Goal: Task Accomplishment & Management: Use online tool/utility

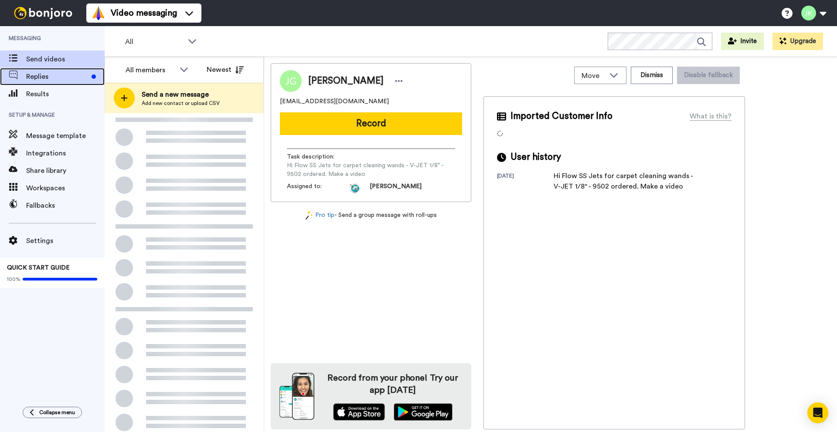
click at [37, 79] on span "Replies" at bounding box center [57, 76] width 62 height 10
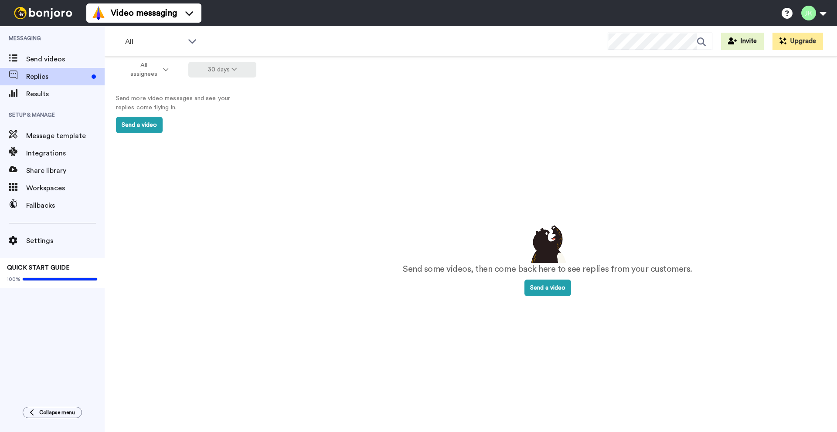
click at [210, 70] on button "30 days" at bounding box center [222, 70] width 68 height 16
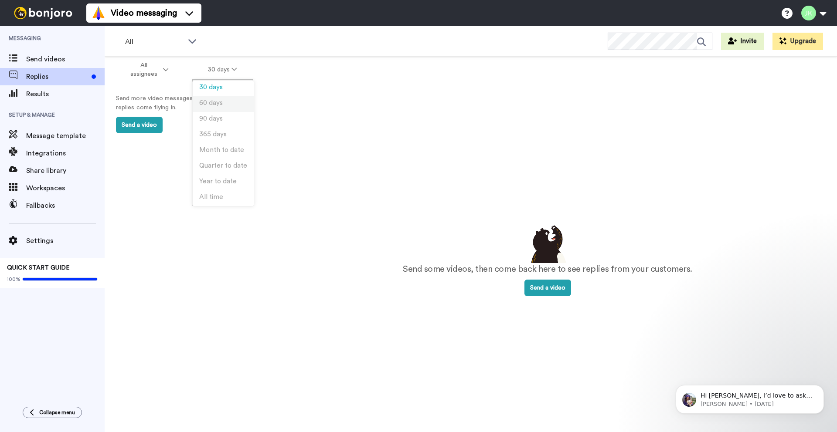
click at [211, 100] on span "60 days" at bounding box center [211, 103] width 24 height 7
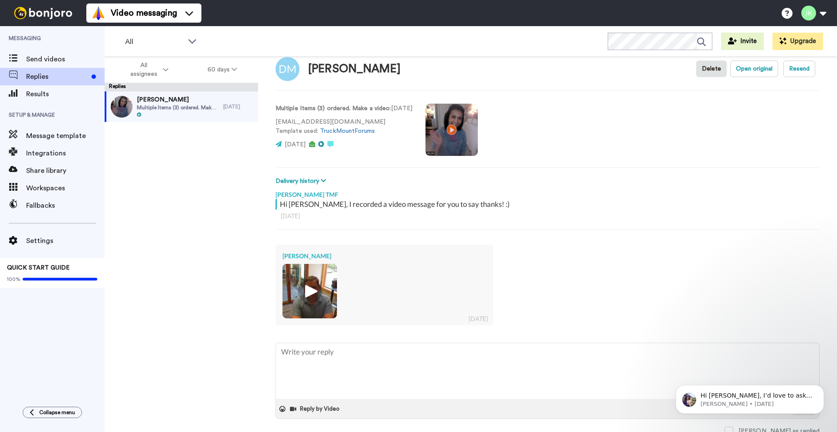
scroll to position [21, 0]
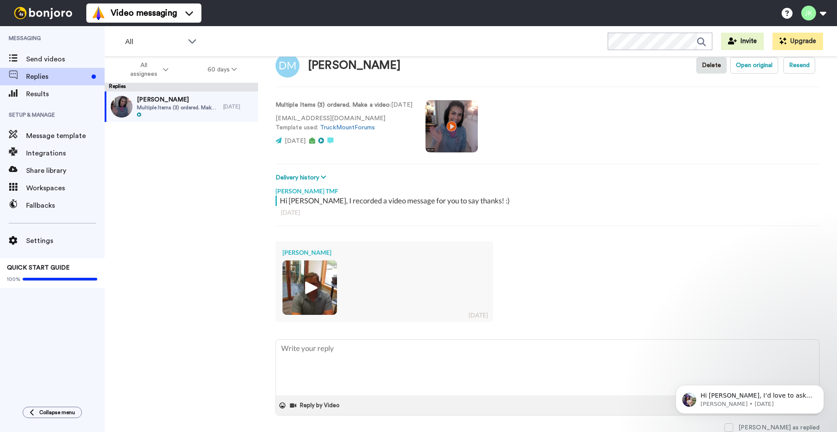
click at [308, 286] on img at bounding box center [310, 288] width 24 height 24
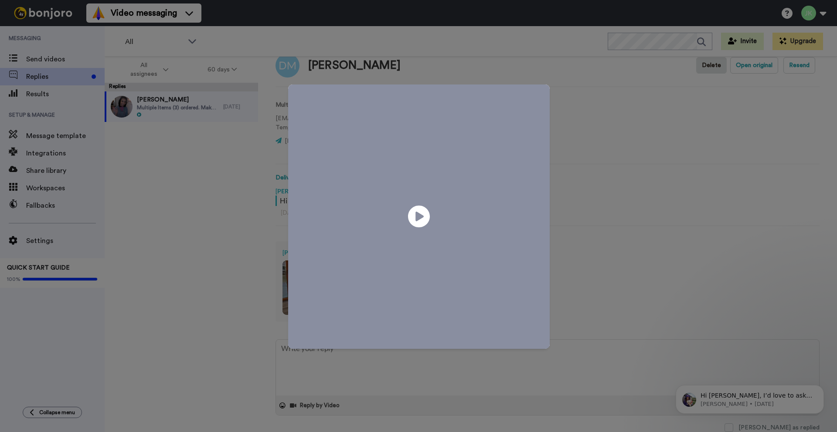
click at [389, 209] on video at bounding box center [419, 216] width 262 height 262
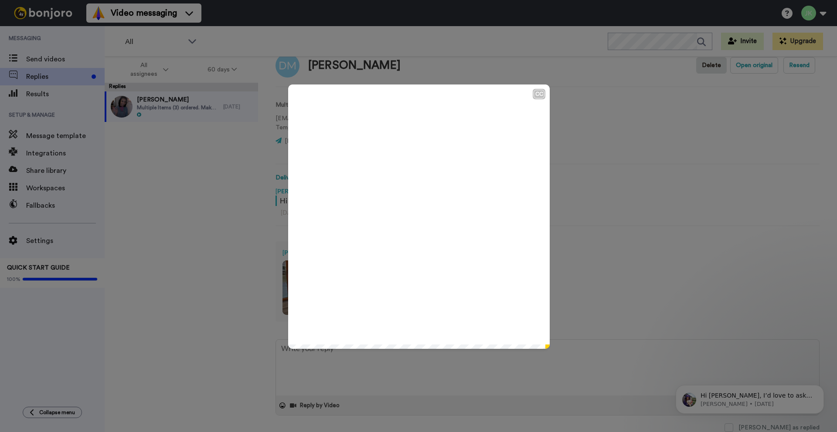
click at [202, 251] on div "CC Play/Pause Anyway, thanks so much, Michelle. 0:44 / 0:48" at bounding box center [418, 216] width 837 height 432
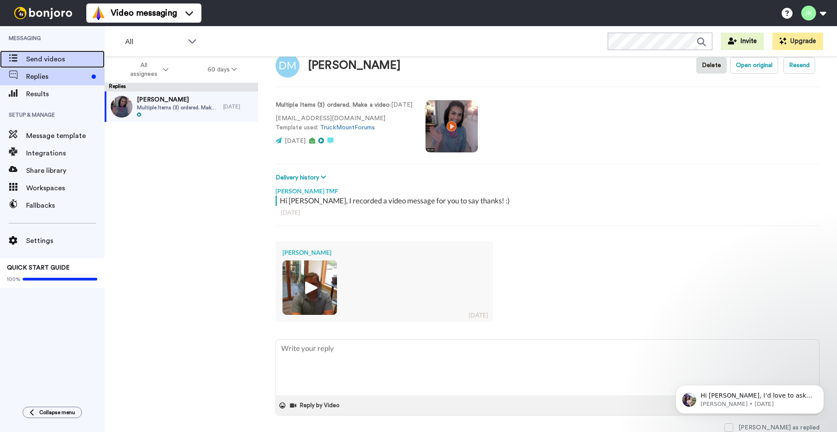
click at [61, 59] on span "Send videos" at bounding box center [65, 59] width 78 height 10
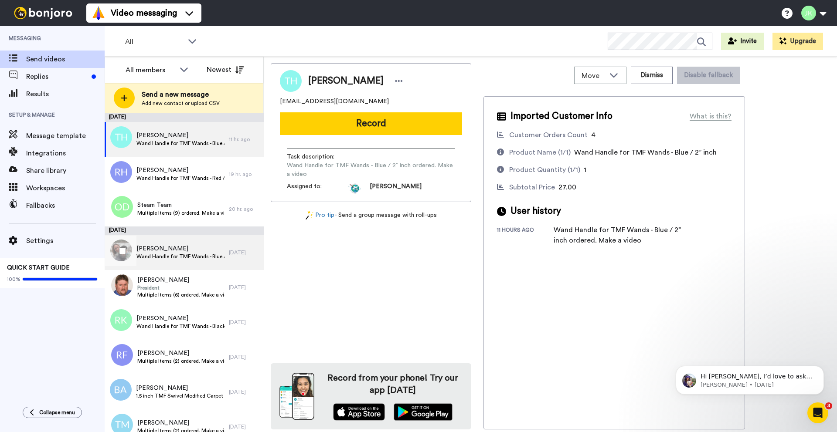
click at [201, 243] on div "[PERSON_NAME] Wand Handle for TMF Wands - Blue / 1.5” inch ordered. Make a video" at bounding box center [167, 252] width 124 height 35
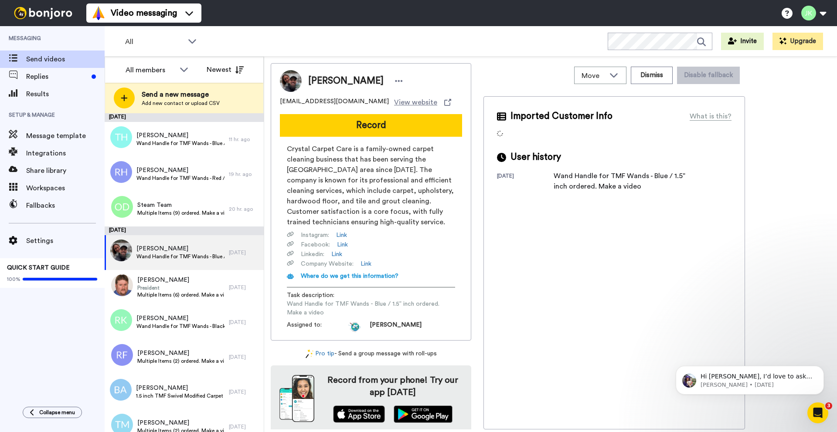
scroll to position [3, 0]
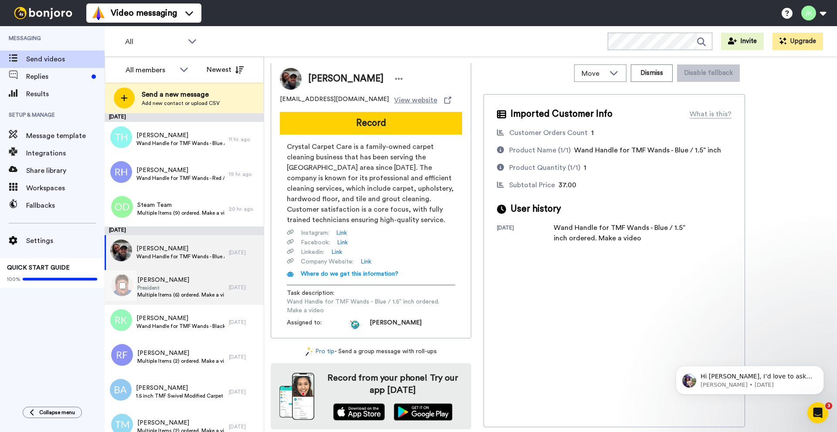
click at [178, 282] on span "[PERSON_NAME]" at bounding box center [180, 280] width 87 height 9
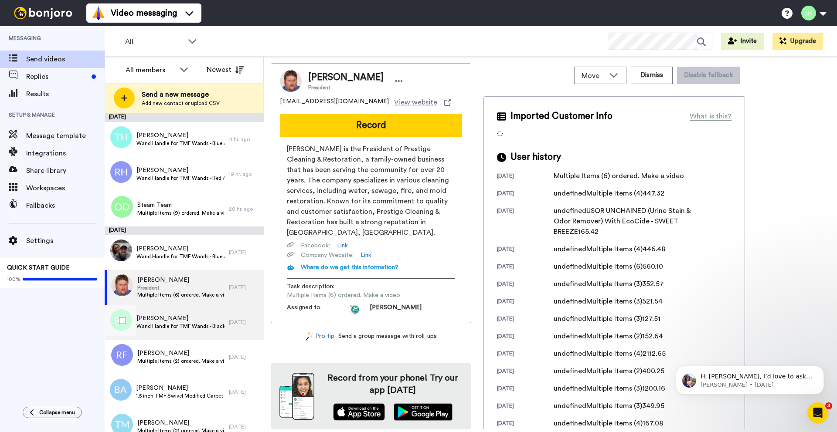
click at [185, 327] on span "Wand Handle for TMF Wands - Black / 1.5” inch ordered. Make a video" at bounding box center [180, 326] width 88 height 7
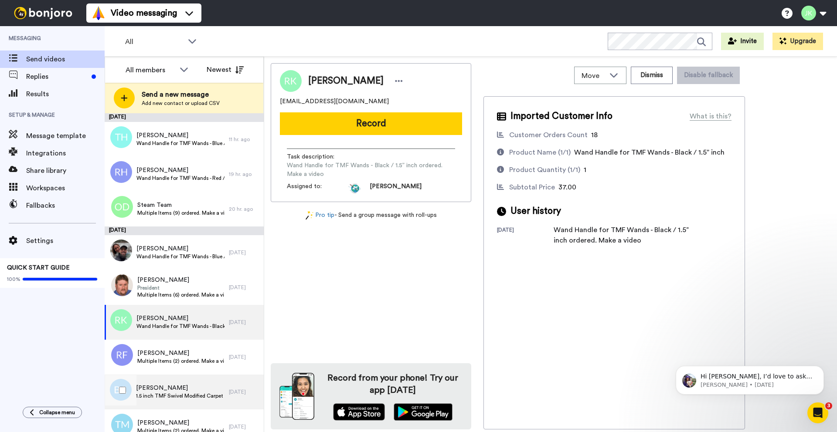
click at [179, 391] on span "Billy Adams" at bounding box center [180, 388] width 88 height 9
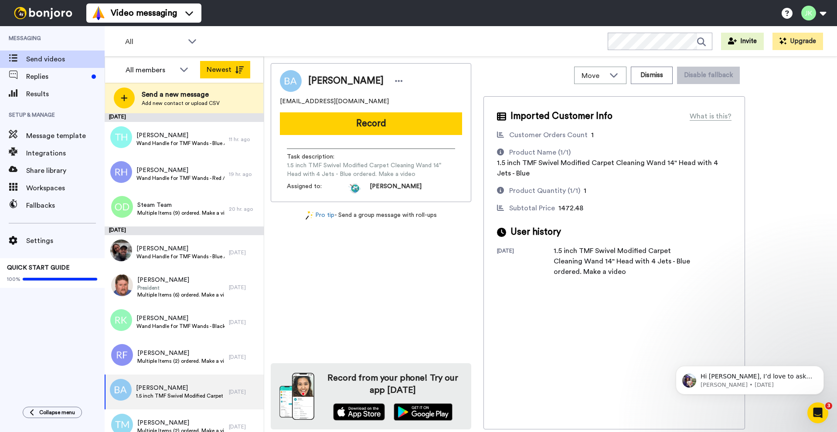
click at [217, 67] on button "Newest" at bounding box center [225, 69] width 50 height 17
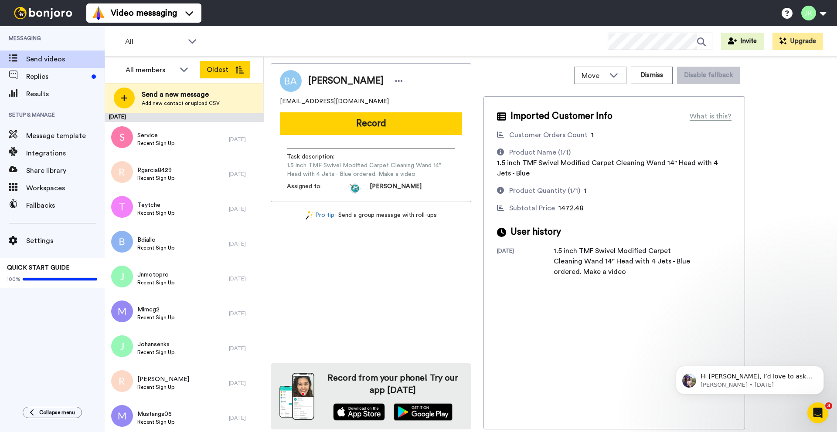
click at [222, 71] on button "Oldest" at bounding box center [225, 69] width 50 height 17
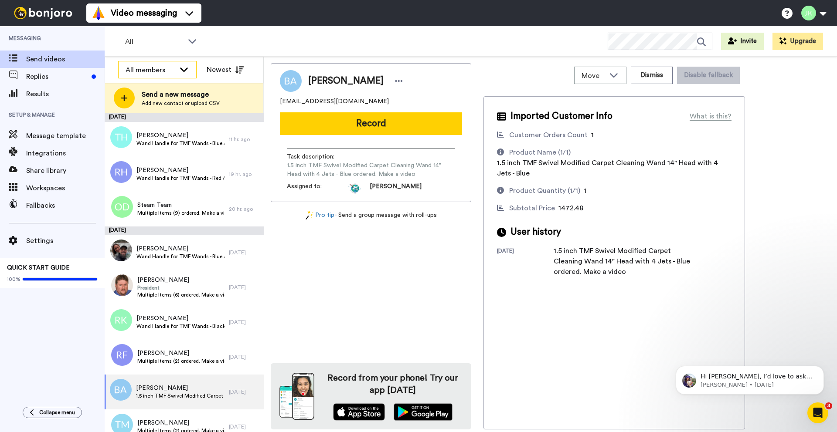
click at [162, 72] on div "All members" at bounding box center [151, 70] width 50 height 10
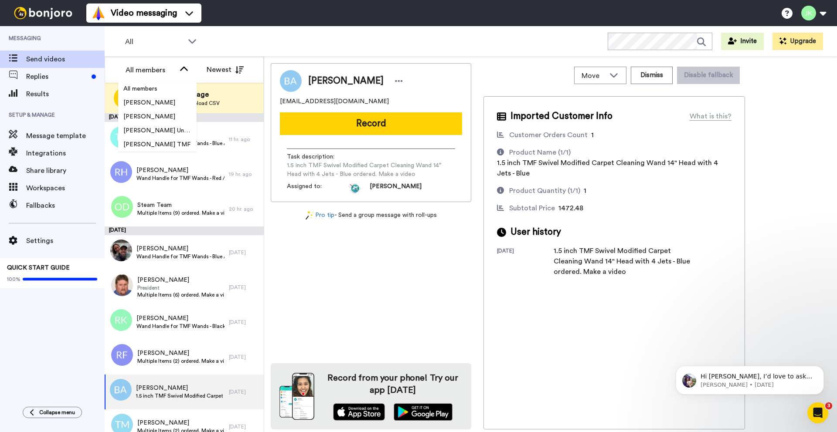
click at [338, 46] on div "All WORKSPACES View all All Default Shop + Add a new workspace Invite Upgrade" at bounding box center [471, 41] width 732 height 31
click at [225, 35] on div "All WORKSPACES View all All Default Shop + Add a new workspace Invite Upgrade" at bounding box center [471, 41] width 732 height 31
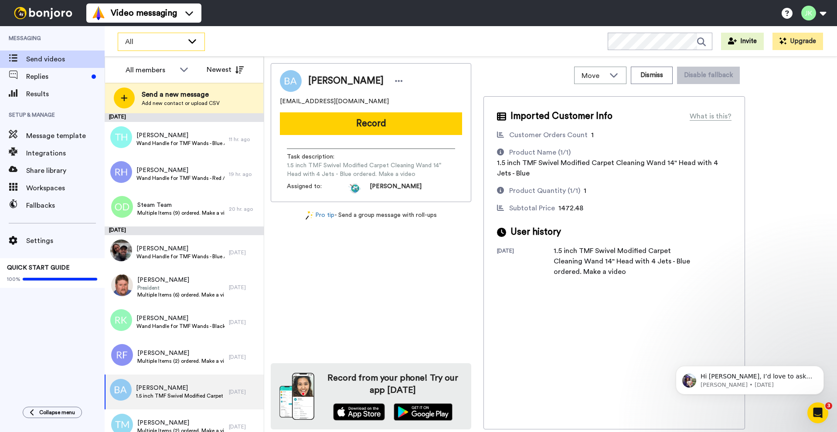
click at [178, 37] on span "All" at bounding box center [154, 42] width 58 height 10
click at [376, 48] on div "All WORKSPACES View all All Default Shop + Add a new workspace Invite Upgrade" at bounding box center [471, 41] width 732 height 31
click at [56, 75] on span "Replies" at bounding box center [57, 76] width 62 height 10
click at [68, 93] on span "Results" at bounding box center [65, 94] width 78 height 10
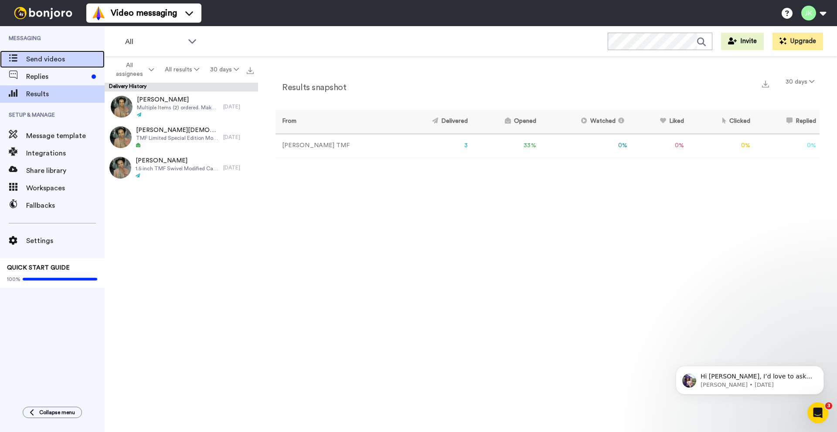
click at [53, 60] on span "Send videos" at bounding box center [65, 59] width 78 height 10
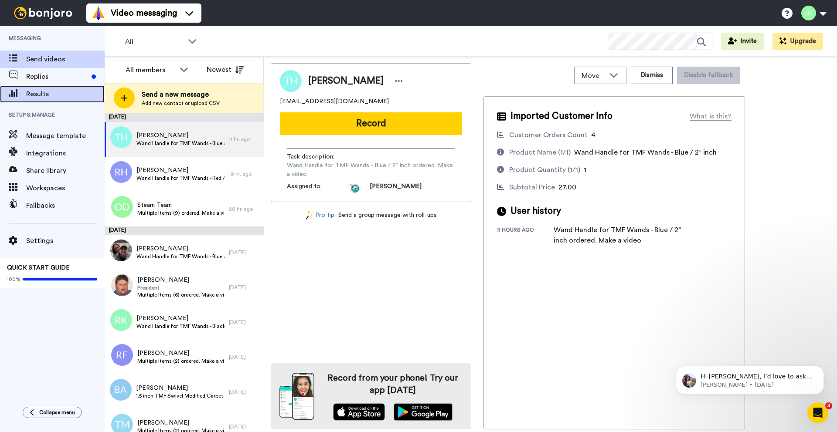
click at [68, 97] on span "Results" at bounding box center [65, 94] width 78 height 10
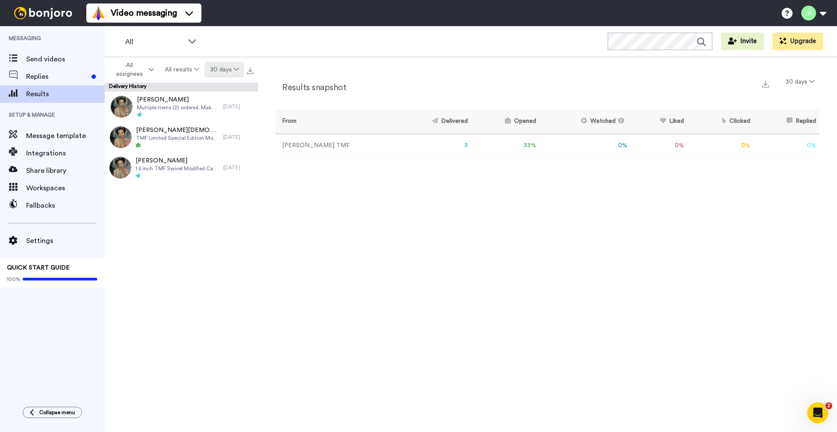
click at [235, 72] on icon at bounding box center [236, 69] width 5 height 6
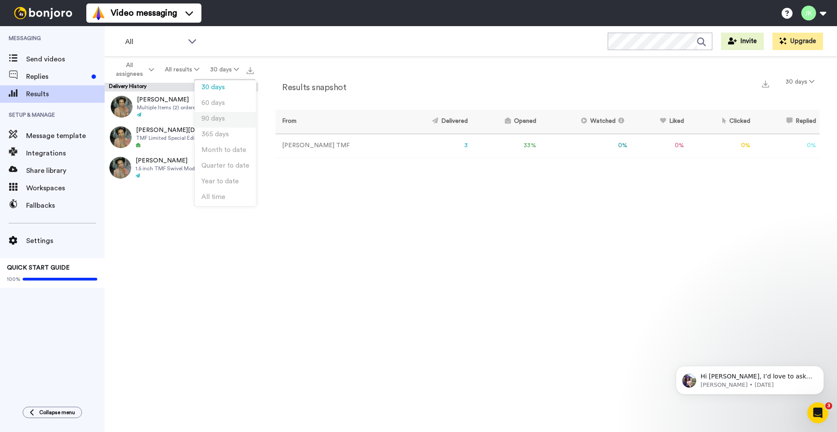
click at [225, 122] on li "90 days" at bounding box center [225, 120] width 61 height 16
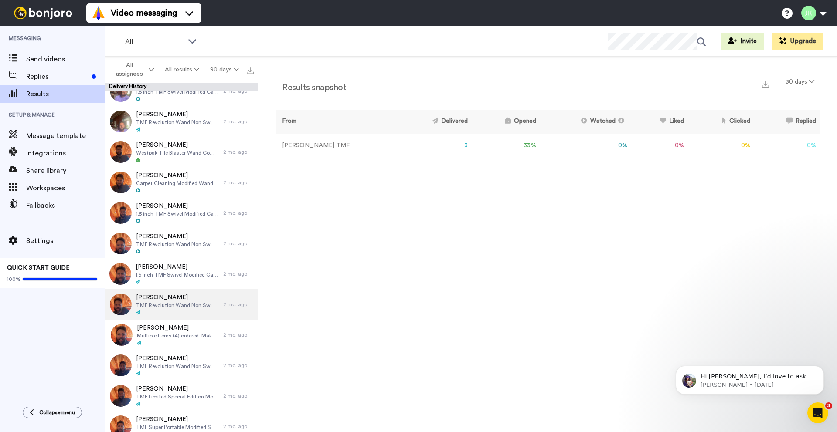
scroll to position [841, 0]
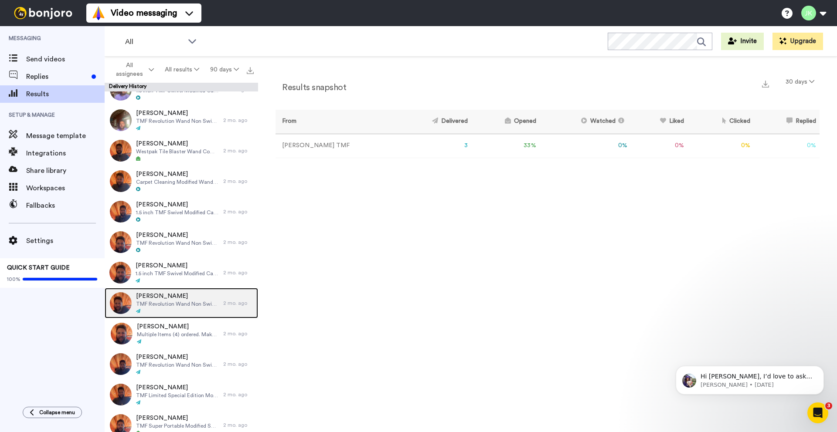
click at [194, 306] on span "TMF Revolution Wand Non Swivel with Glide - Blue with silver head / 1.5 / 12" i…" at bounding box center [177, 304] width 83 height 7
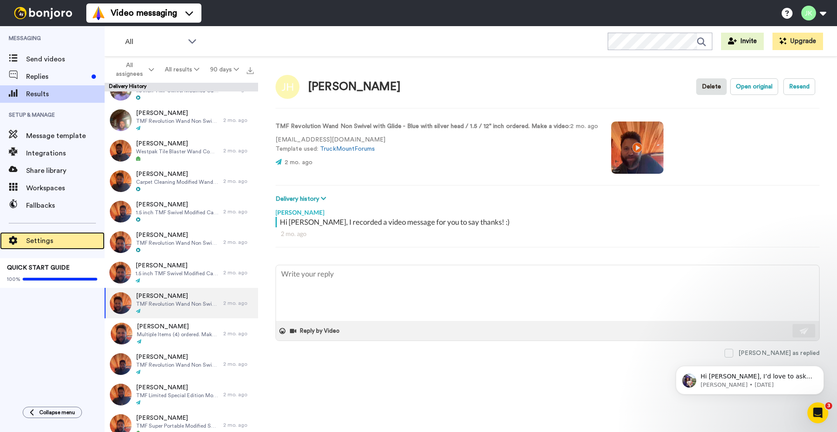
click at [50, 242] on span "Settings" at bounding box center [65, 241] width 78 height 10
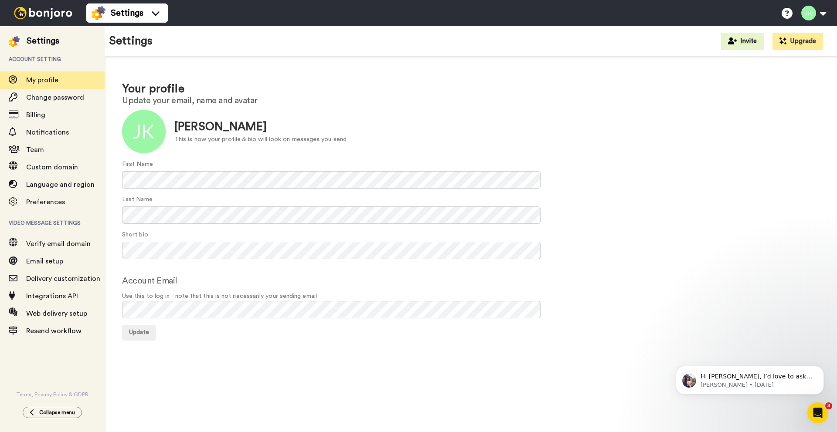
click at [34, 16] on img at bounding box center [42, 13] width 65 height 12
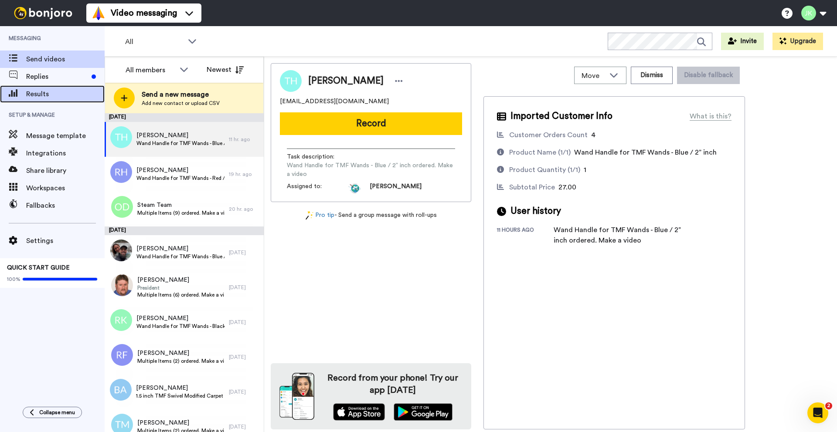
click at [51, 88] on div "Results" at bounding box center [52, 93] width 105 height 17
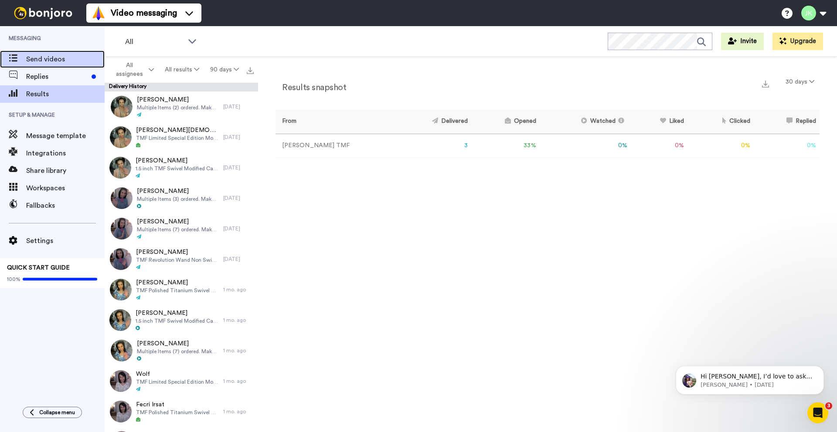
click at [49, 62] on span "Send videos" at bounding box center [65, 59] width 78 height 10
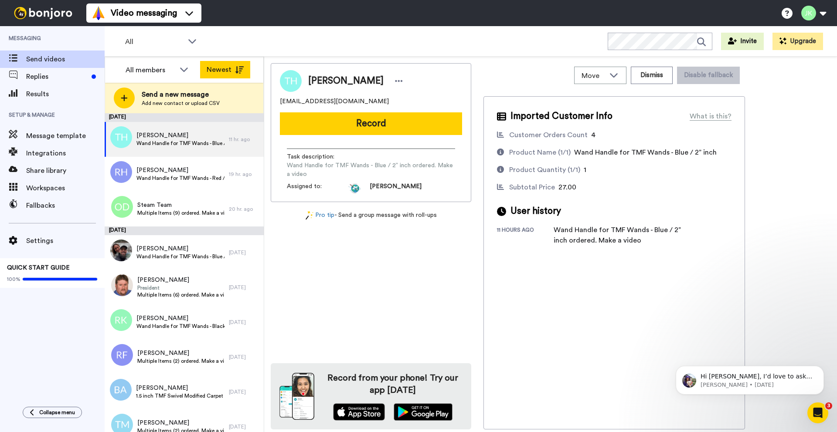
click at [227, 68] on button "Newest" at bounding box center [225, 69] width 50 height 17
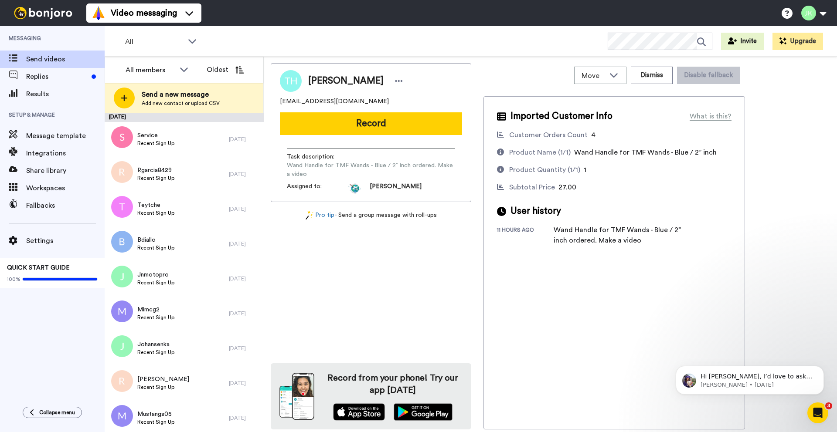
click at [227, 68] on button "Oldest" at bounding box center [225, 69] width 50 height 17
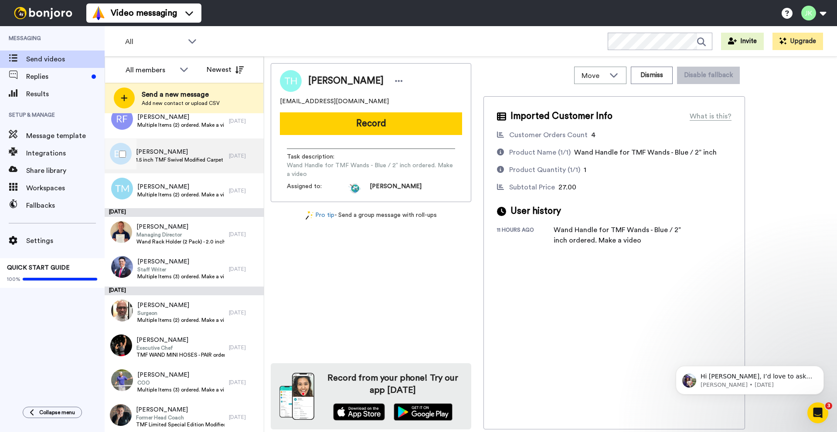
scroll to position [240, 0]
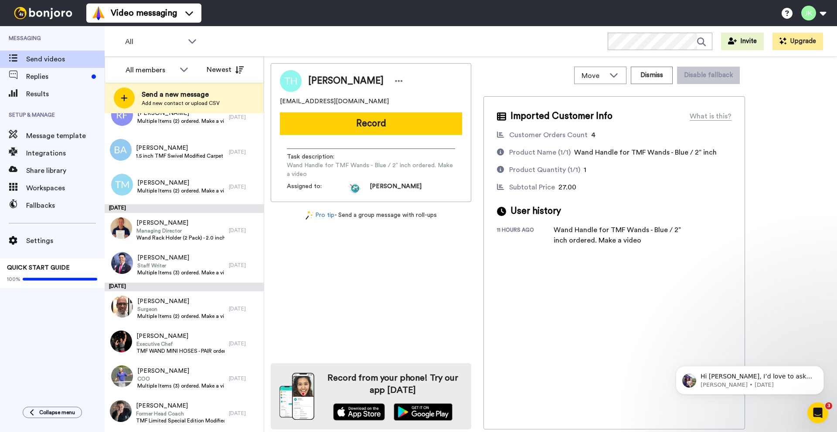
click at [809, 322] on div "Thomas Hunt thomasht7@gmail.com Record Task description : Wand Handle for TMF W…" at bounding box center [551, 246] width 560 height 367
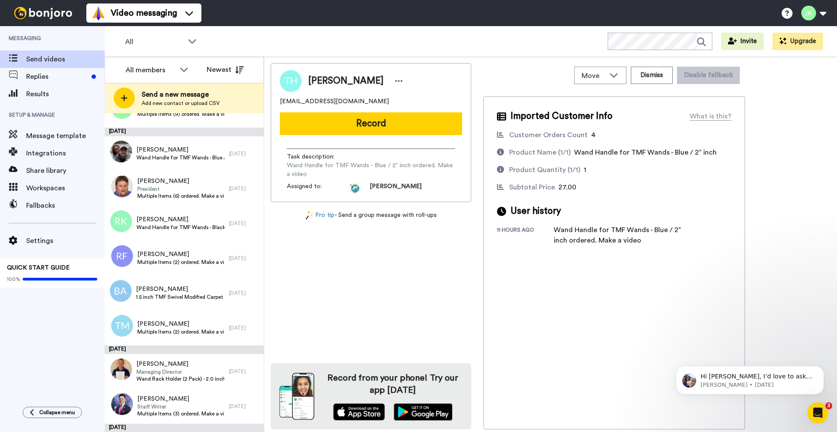
scroll to position [0, 0]
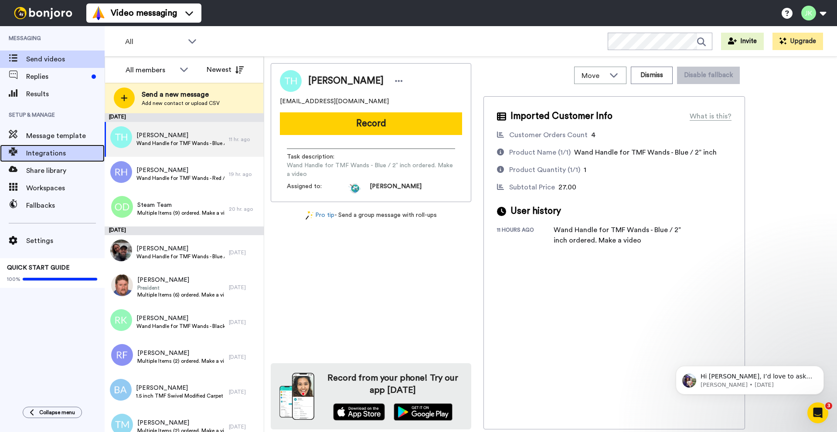
click at [75, 159] on div "Integrations" at bounding box center [52, 153] width 105 height 17
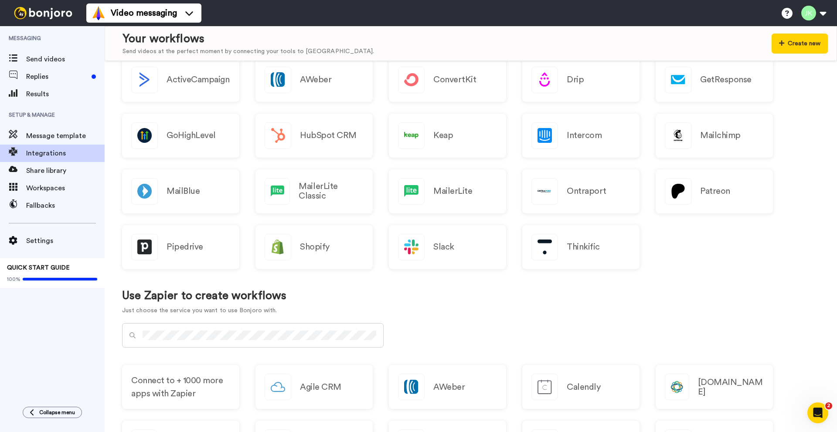
scroll to position [142, 0]
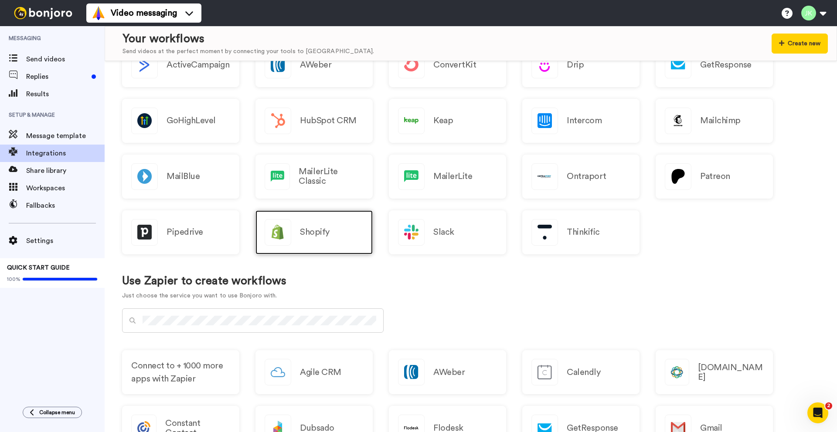
click at [300, 217] on div "Shopify" at bounding box center [313, 233] width 117 height 44
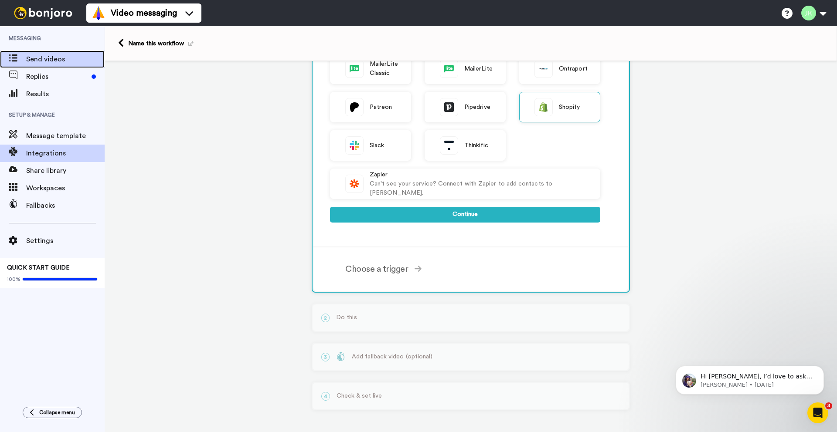
click at [52, 58] on span "Send videos" at bounding box center [65, 59] width 78 height 10
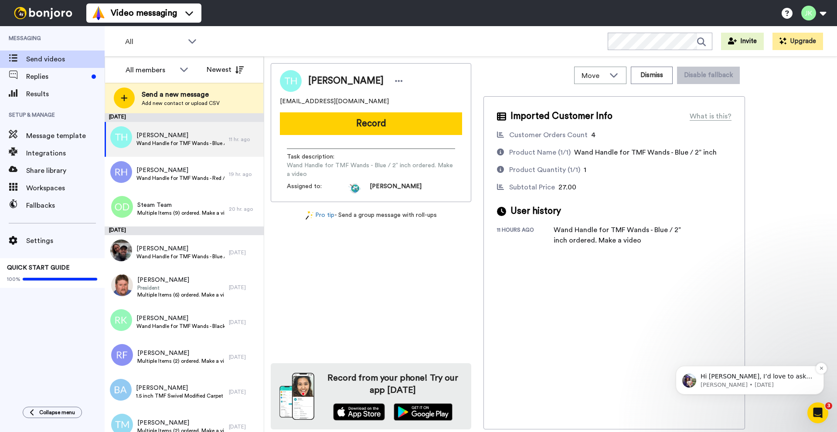
click at [739, 380] on p "Hi Jacob, I’d love to ask you a quick question: If Bonjoro could introduce a ne…" at bounding box center [757, 377] width 112 height 9
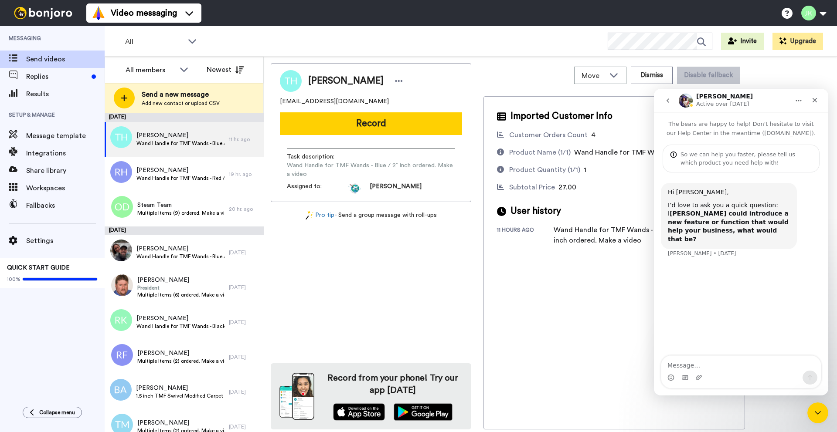
click at [747, 212] on b "f Bonjoro could introduce a new feature or function that would help your busine…" at bounding box center [728, 226] width 121 height 33
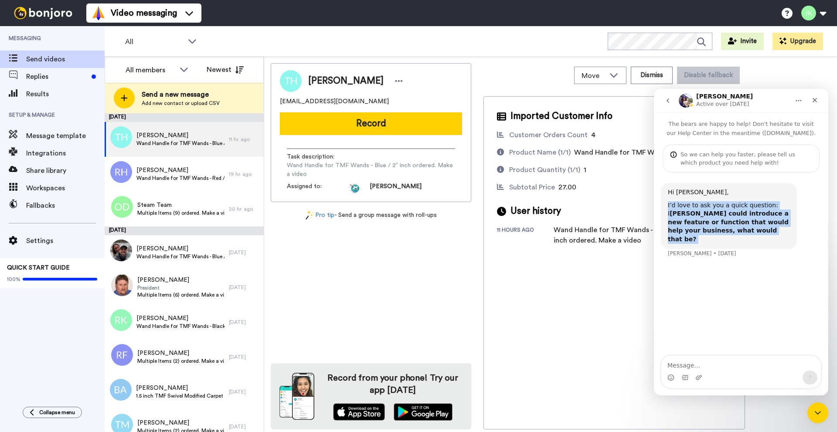
click at [747, 212] on b "f Bonjoro could introduce a new feature or function that would help your busine…" at bounding box center [728, 226] width 121 height 33
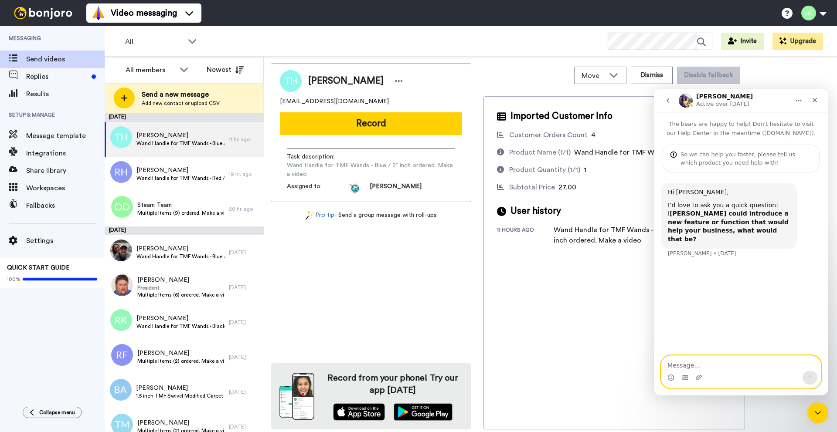
click at [704, 367] on textarea "Message…" at bounding box center [741, 363] width 160 height 15
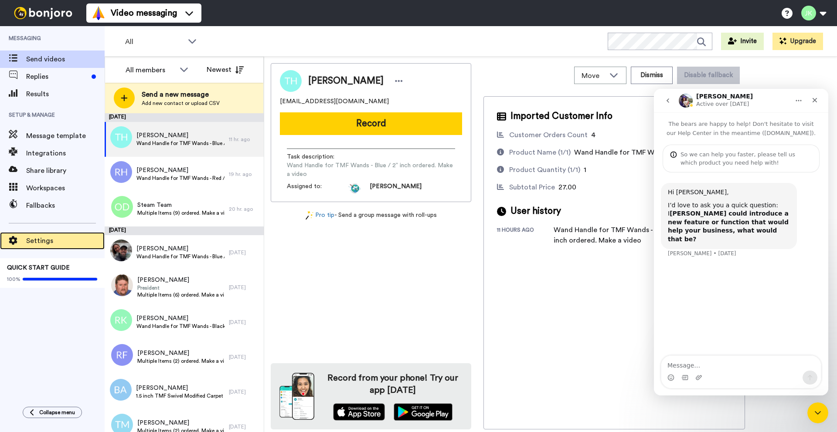
click at [42, 239] on span "Settings" at bounding box center [65, 241] width 78 height 10
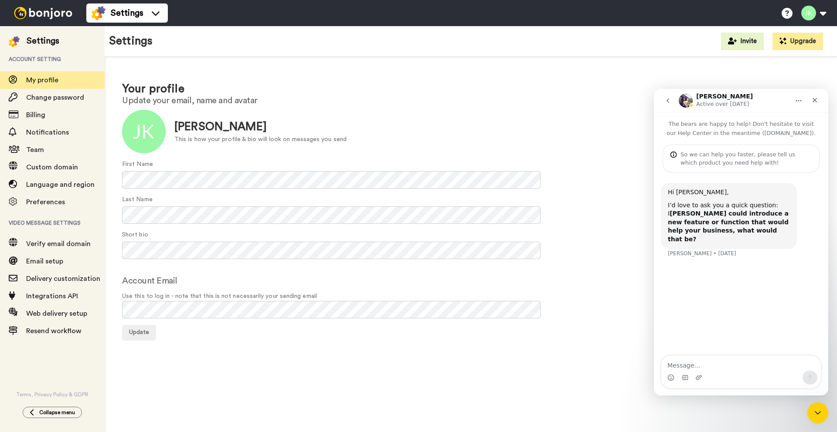
click at [30, 14] on img at bounding box center [42, 13] width 65 height 12
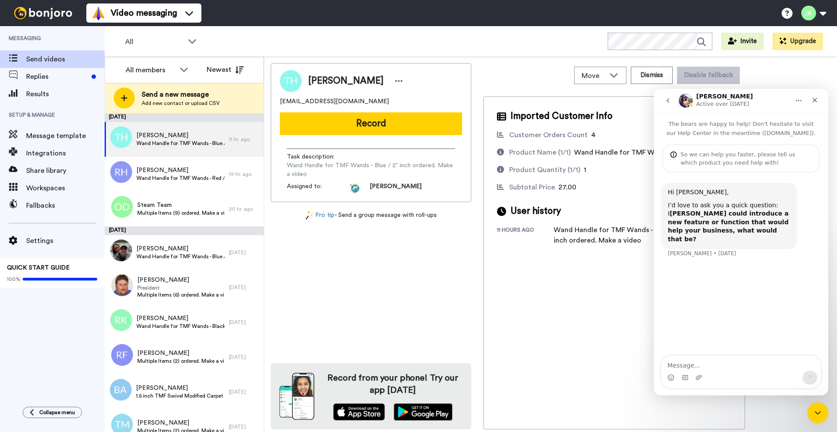
drag, startPoint x: 816, startPoint y: 98, endPoint x: 726, endPoint y: 195, distance: 132.1
click at [726, 195] on div "Amy Active over 1w ago The bears are happy to help! Don't hesitate to visit our…" at bounding box center [741, 242] width 174 height 307
click at [710, 221] on b "f Bonjoro could introduce a new feature or function that would help your busine…" at bounding box center [728, 226] width 121 height 33
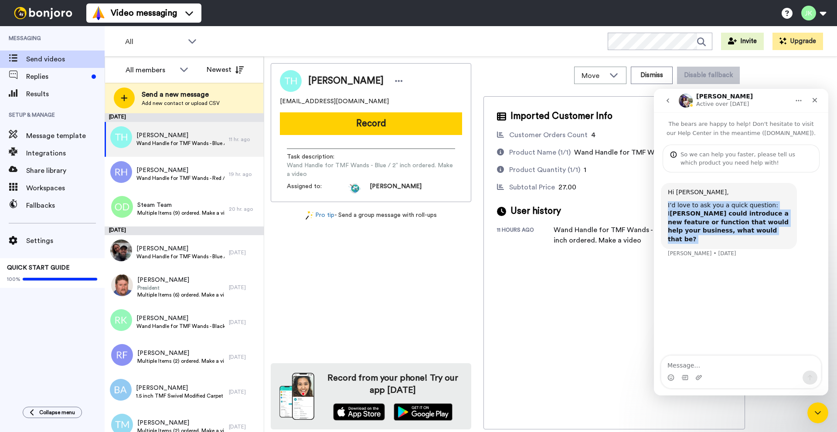
click at [710, 221] on b "f Bonjoro could introduce a new feature or function that would help your busine…" at bounding box center [728, 226] width 121 height 33
click at [727, 225] on b "f Bonjoro could introduce a new feature or function that would help your busine…" at bounding box center [728, 226] width 121 height 33
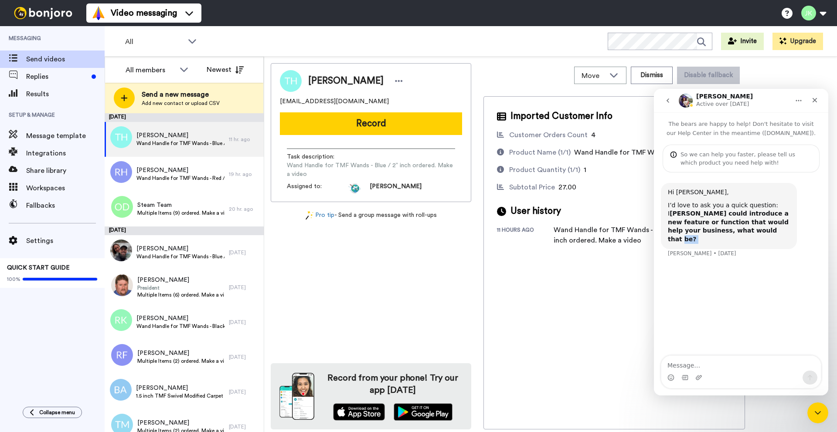
click at [718, 248] on div "Hi Jacob, I’d love to ask you a quick question: I f Bonjoro could introduce a n…" at bounding box center [741, 225] width 160 height 85
click at [704, 227] on b "f Bonjoro could introduce a new feature or function that would help your busine…" at bounding box center [728, 226] width 121 height 33
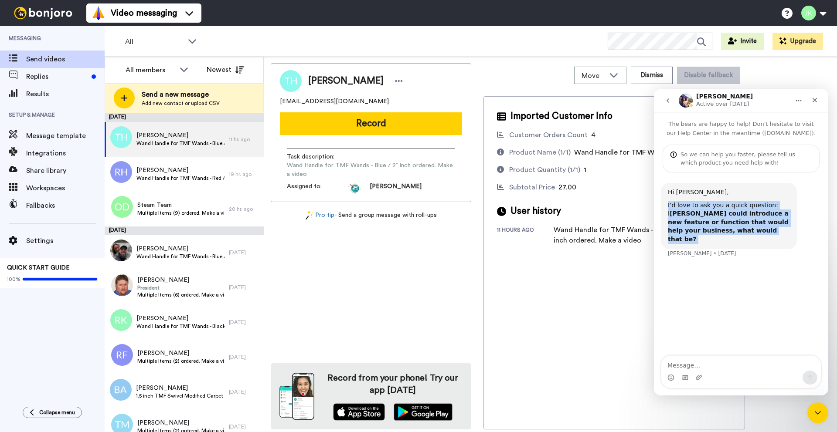
click at [704, 227] on b "f Bonjoro could introduce a new feature or function that would help your busine…" at bounding box center [728, 226] width 121 height 33
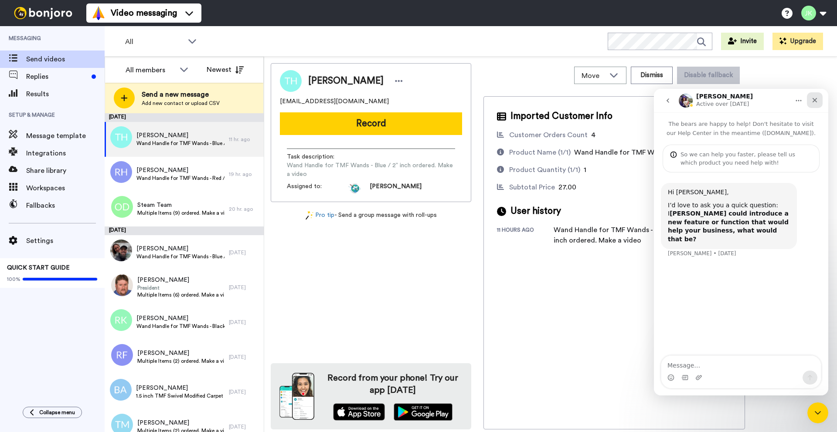
click at [816, 100] on icon "Close" at bounding box center [814, 100] width 7 height 7
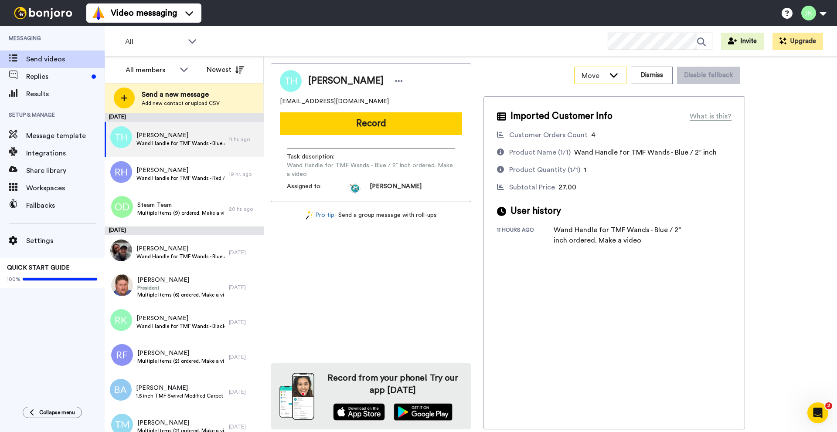
click at [614, 73] on icon at bounding box center [614, 75] width 10 height 9
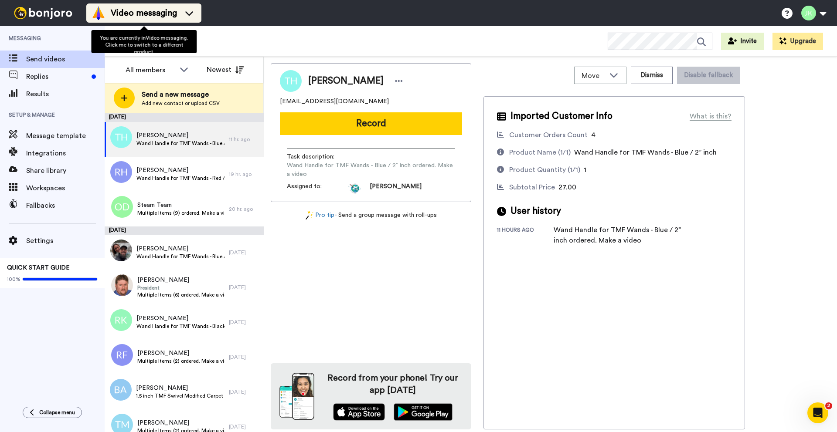
click at [141, 19] on div "Video messaging" at bounding box center [144, 13] width 105 height 14
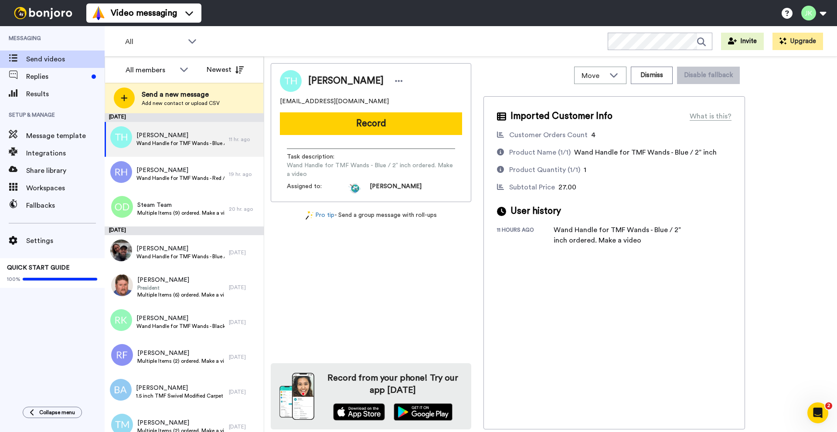
click at [28, 17] on img at bounding box center [42, 13] width 65 height 12
click at [60, 237] on span "Settings" at bounding box center [65, 241] width 78 height 10
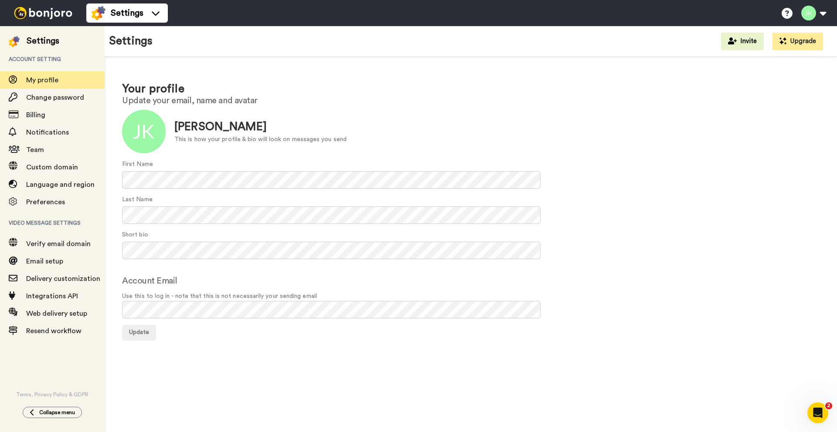
click at [31, 8] on img at bounding box center [42, 13] width 65 height 12
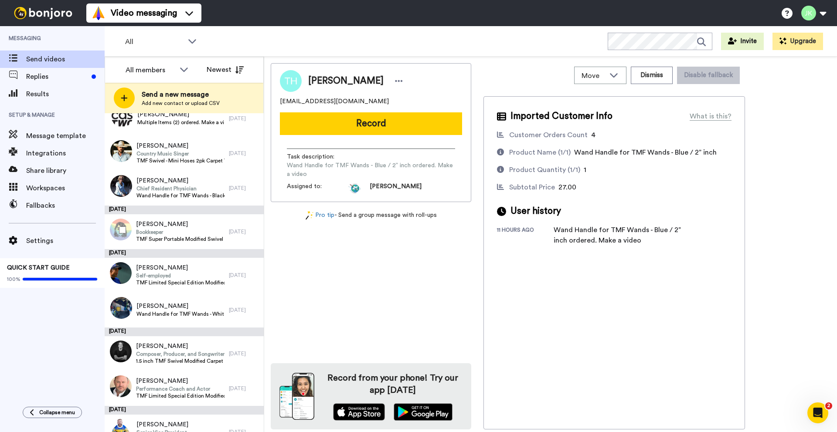
scroll to position [631, 0]
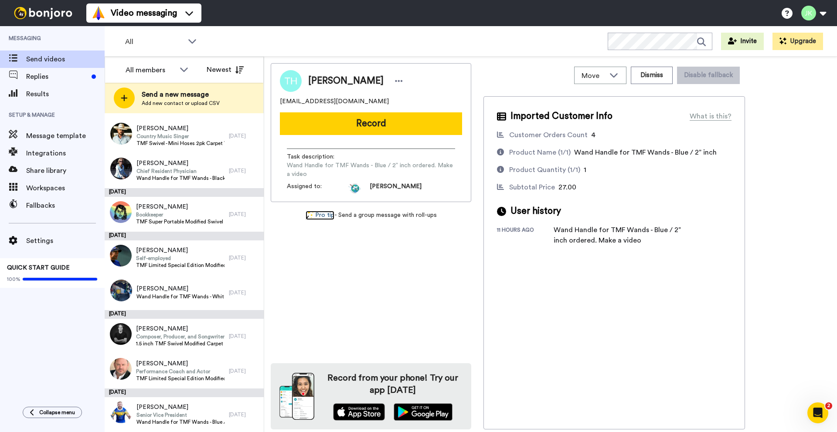
click at [325, 217] on link "Pro tip" at bounding box center [320, 215] width 29 height 9
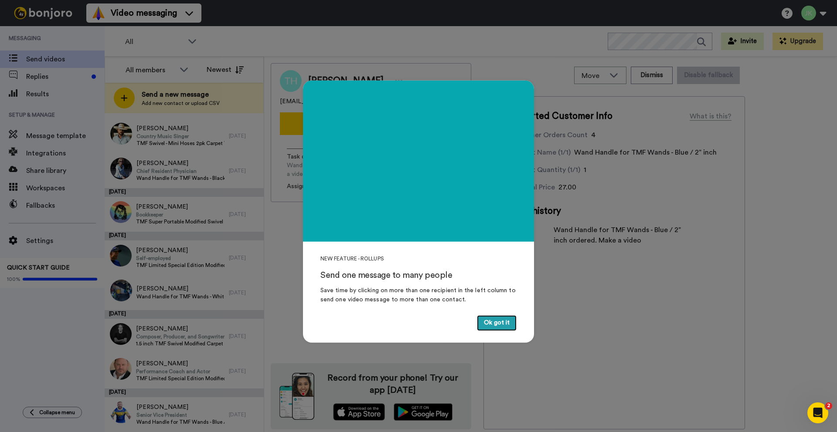
click at [488, 323] on button "Ok got it" at bounding box center [497, 324] width 40 height 16
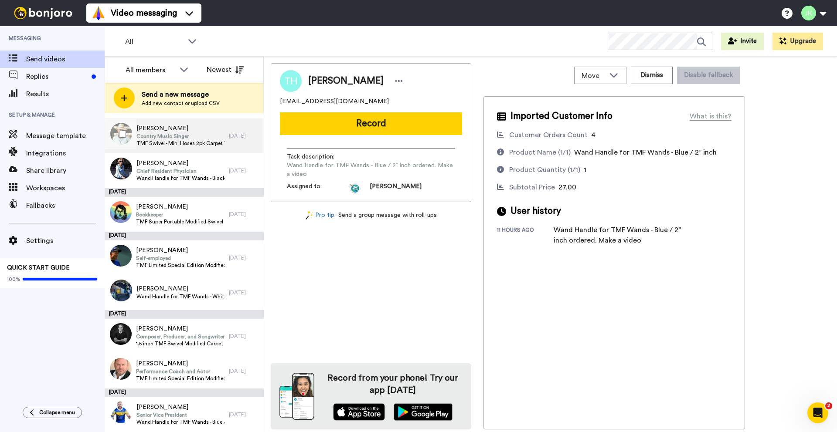
click at [200, 142] on span "TMF Swivel - Mini Hoses 2pk Carpet Wand ordered. Make a video" at bounding box center [180, 143] width 88 height 7
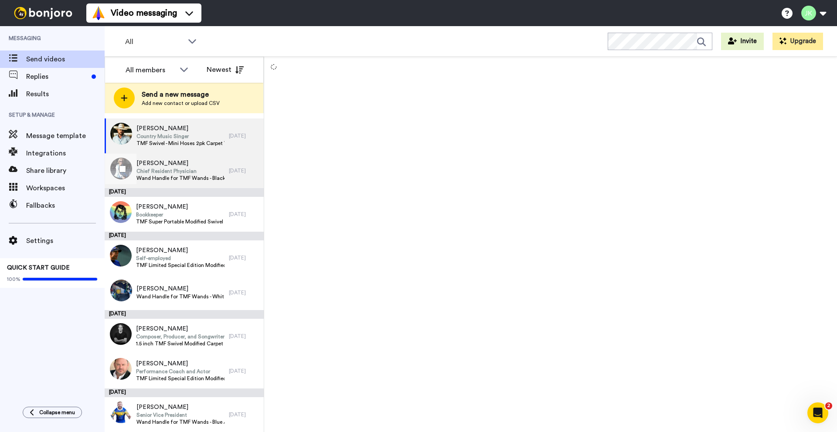
click at [187, 179] on span "Wand Handle for TMF Wands - Black / 1.5” inch ordered. Make a video" at bounding box center [180, 178] width 88 height 7
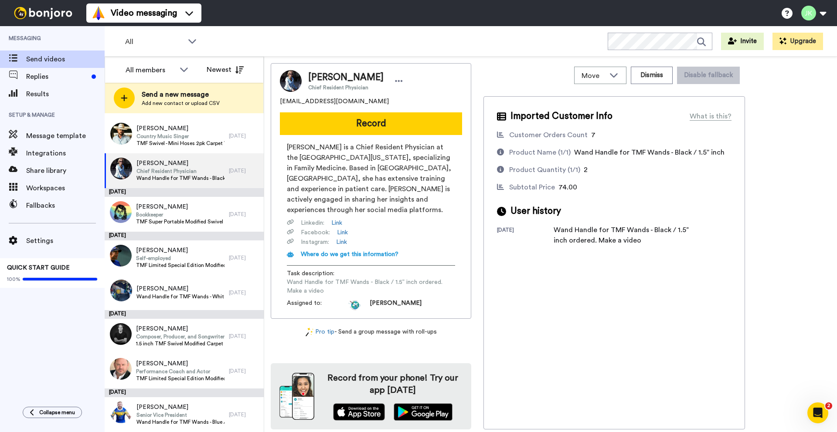
click at [381, 152] on span "[PERSON_NAME] is a Chief Resident Physician at the [GEOGRAPHIC_DATA][US_STATE],…" at bounding box center [371, 178] width 168 height 73
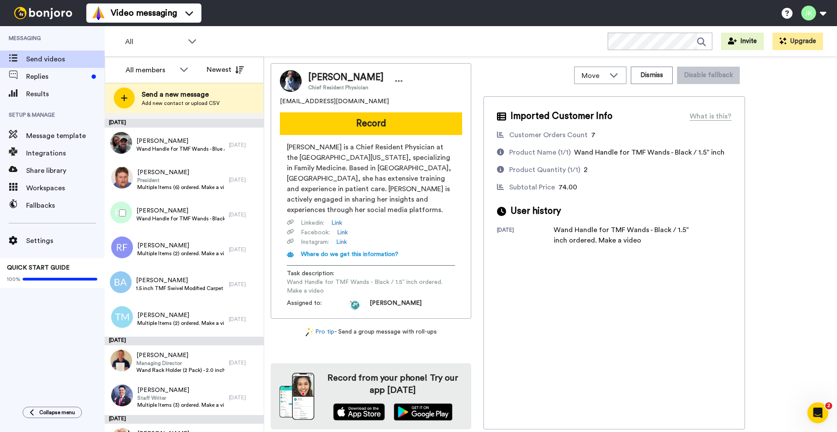
scroll to position [103, 0]
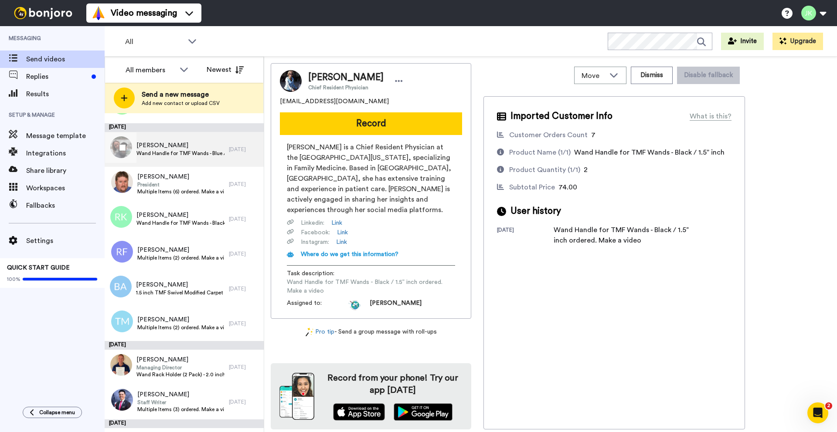
click at [152, 145] on span "[PERSON_NAME]" at bounding box center [180, 145] width 88 height 9
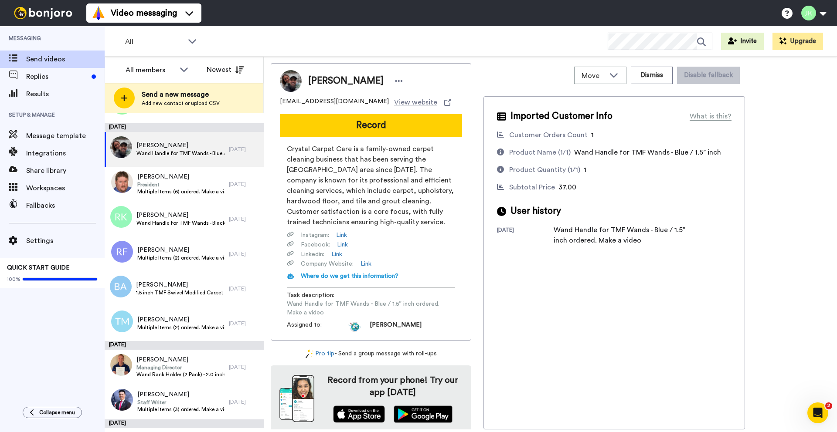
click at [319, 81] on span "[PERSON_NAME]" at bounding box center [345, 81] width 75 height 13
click at [282, 82] on img at bounding box center [291, 81] width 22 height 22
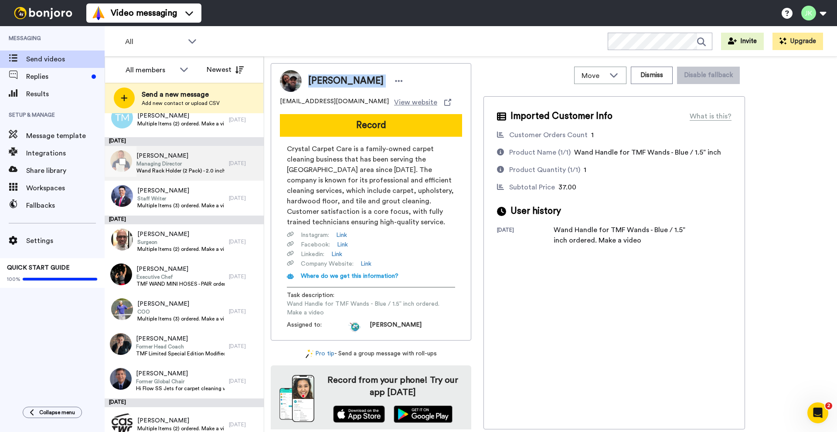
scroll to position [306, 0]
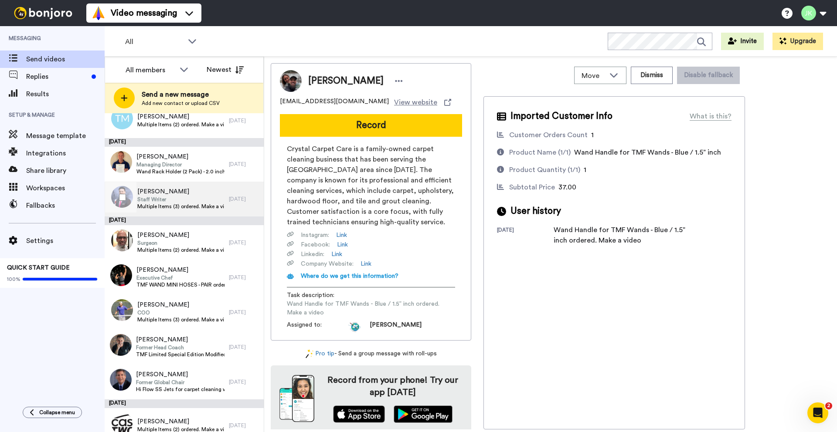
click at [150, 191] on span "[PERSON_NAME]" at bounding box center [180, 191] width 87 height 9
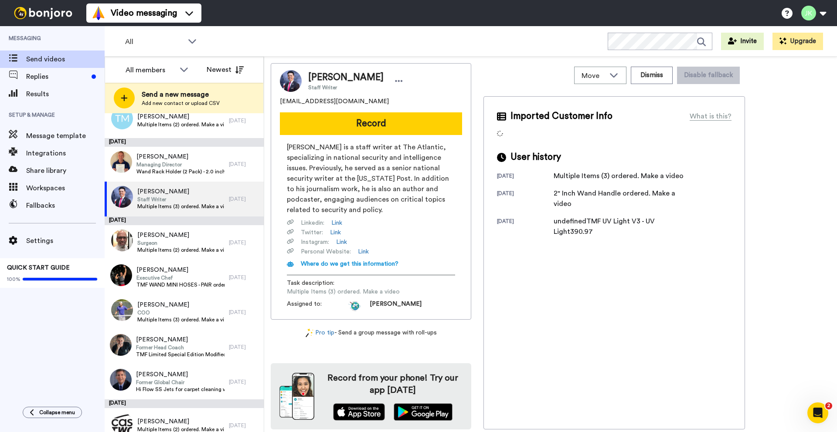
drag, startPoint x: 318, startPoint y: 163, endPoint x: 318, endPoint y: 189, distance: 26.6
click at [318, 191] on span "[PERSON_NAME] is a staff writer at The Atlantic, specializing in national secur…" at bounding box center [371, 178] width 168 height 73
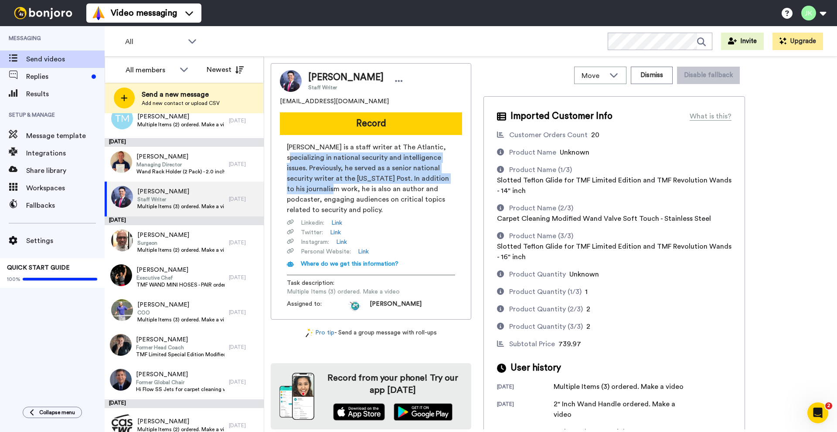
drag, startPoint x: 327, startPoint y: 191, endPoint x: 293, endPoint y: 154, distance: 50.0
click at [293, 154] on span "[PERSON_NAME] is a staff writer at The Atlantic, specializing in national secur…" at bounding box center [371, 178] width 168 height 73
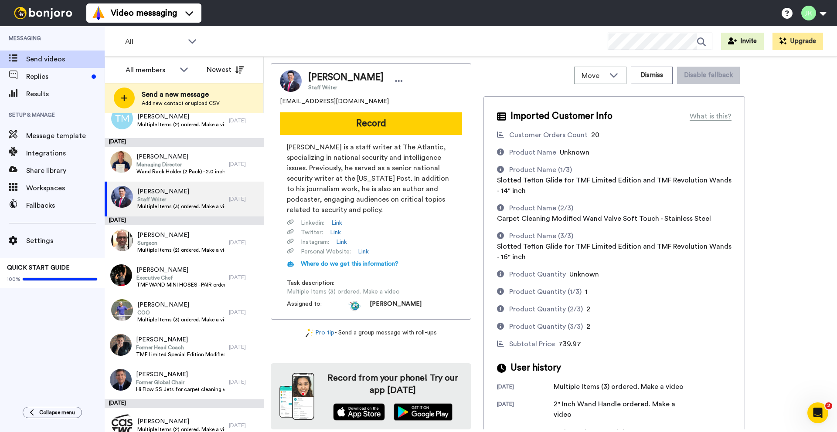
click at [357, 197] on span "[PERSON_NAME] is a staff writer at The Atlantic, specializing in national secur…" at bounding box center [371, 178] width 168 height 73
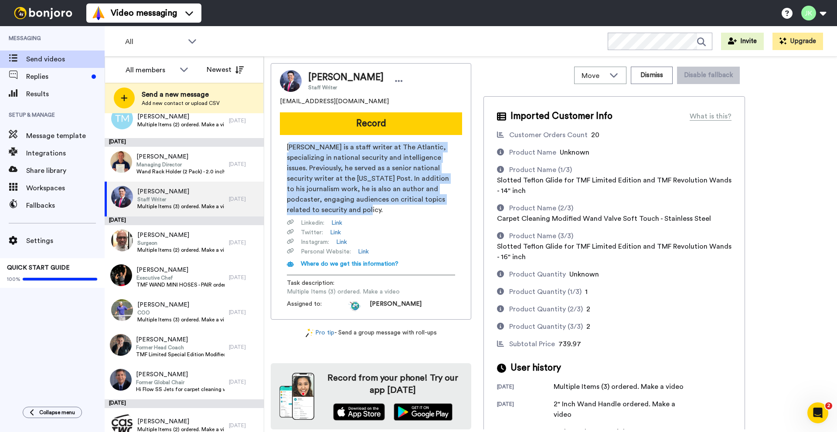
drag, startPoint x: 372, startPoint y: 210, endPoint x: 290, endPoint y: 150, distance: 101.7
click at [289, 150] on span "[PERSON_NAME] is a staff writer at The Atlantic, specializing in national secur…" at bounding box center [371, 178] width 168 height 73
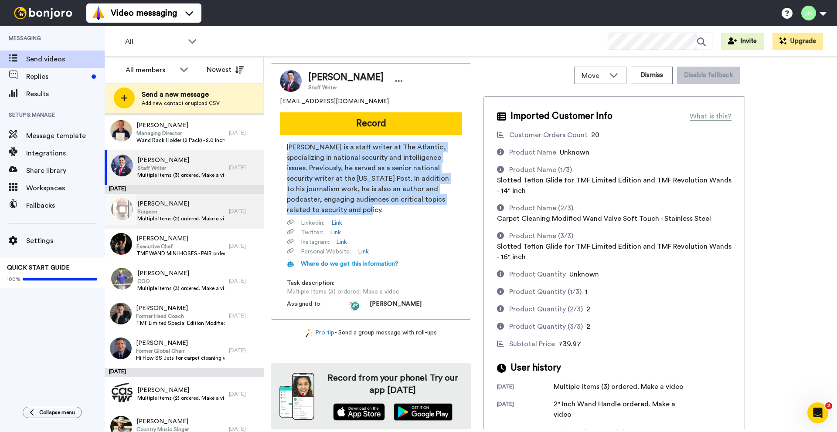
scroll to position [337, 0]
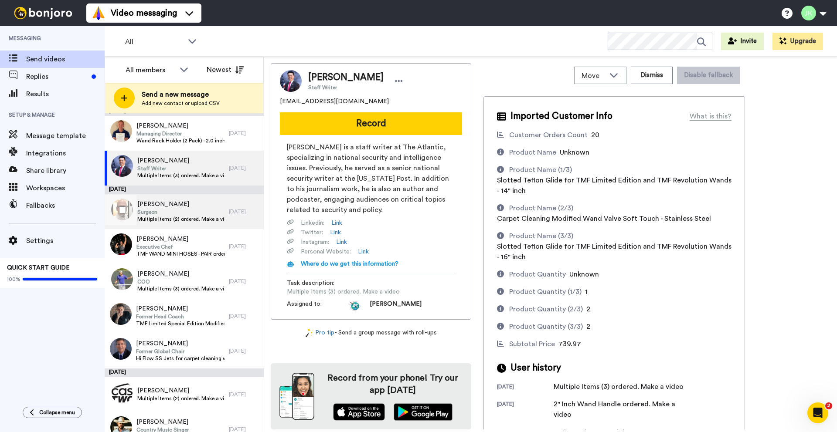
click at [152, 203] on span "[PERSON_NAME]" at bounding box center [180, 204] width 87 height 9
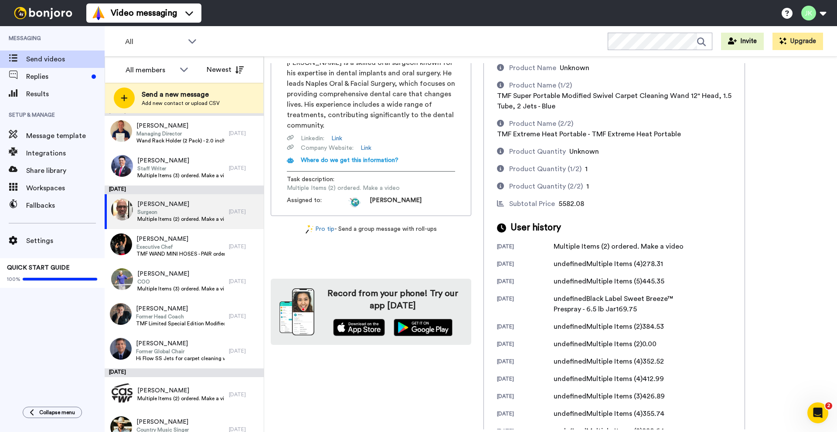
scroll to position [175, 0]
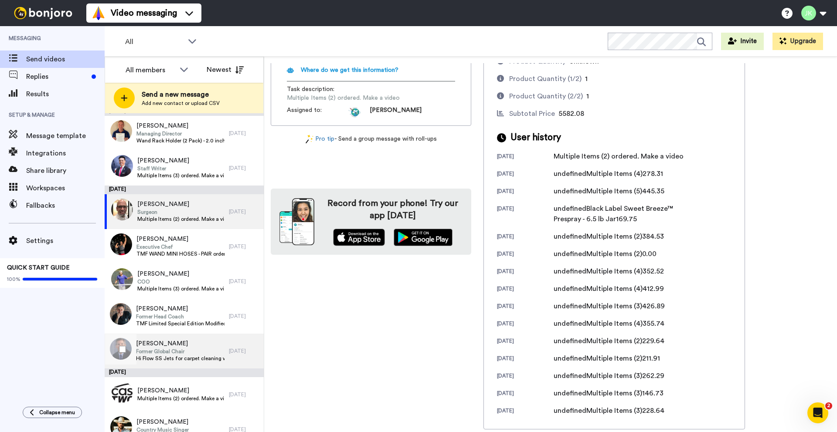
click at [168, 349] on span "Former Global Chair" at bounding box center [180, 351] width 88 height 7
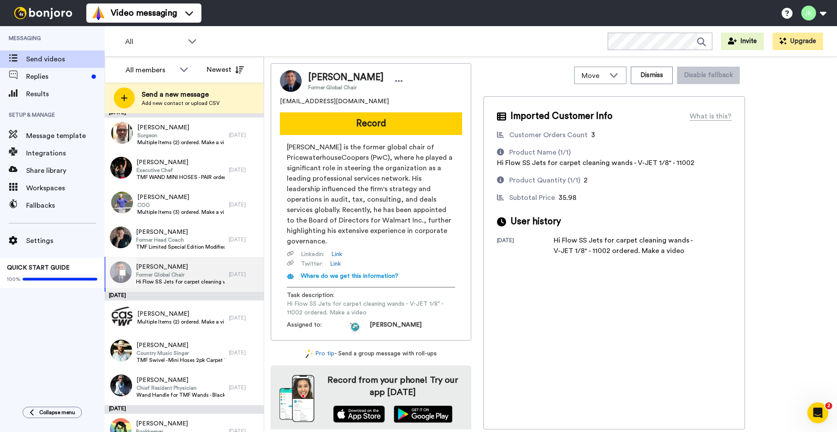
scroll to position [413, 0]
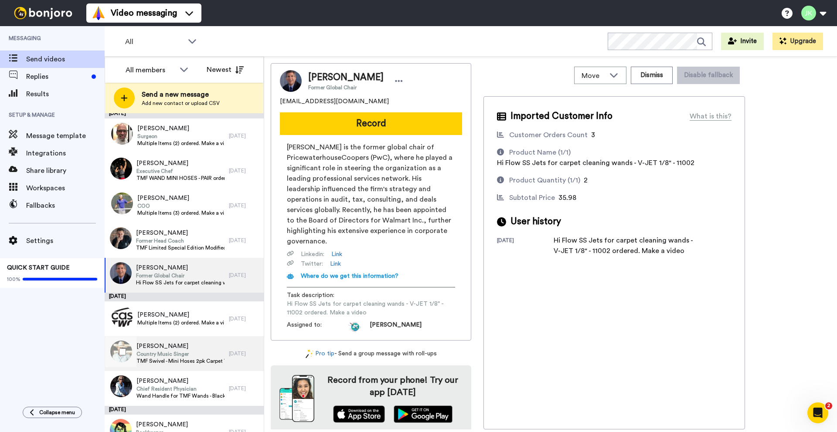
click at [165, 339] on div "[PERSON_NAME] Country Music Singer TMF Swivel - Mini Hoses 2pk Carpet Wand orde…" at bounding box center [167, 354] width 124 height 35
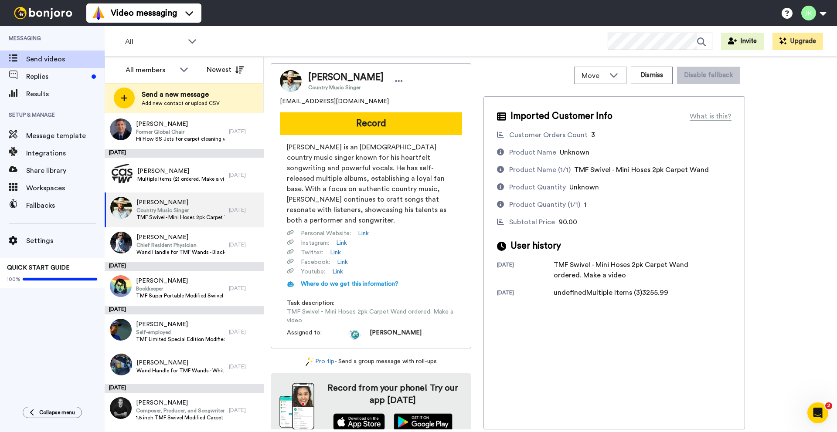
scroll to position [558, 0]
click at [161, 238] on span "[PERSON_NAME]" at bounding box center [180, 237] width 88 height 9
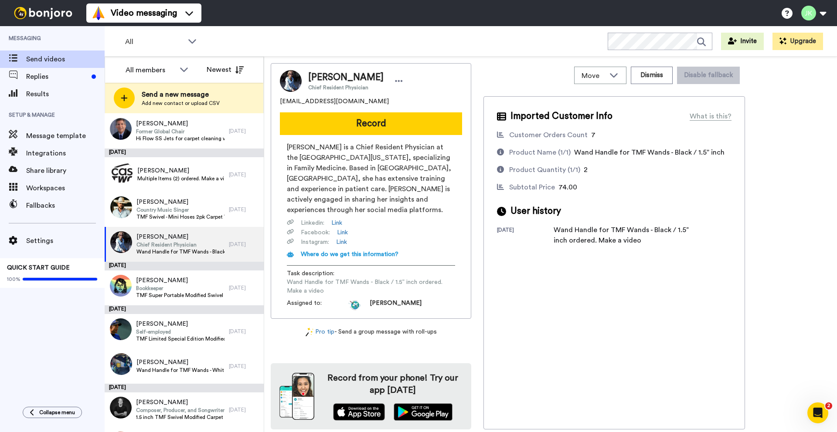
click at [328, 189] on span "[PERSON_NAME] is a Chief Resident Physician at the [GEOGRAPHIC_DATA][US_STATE],…" at bounding box center [371, 178] width 168 height 73
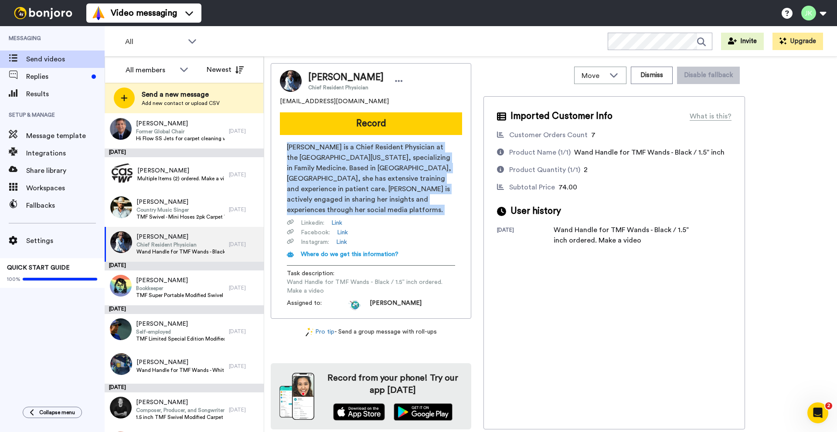
click at [328, 189] on span "[PERSON_NAME] is a Chief Resident Physician at the [GEOGRAPHIC_DATA][US_STATE],…" at bounding box center [371, 178] width 168 height 73
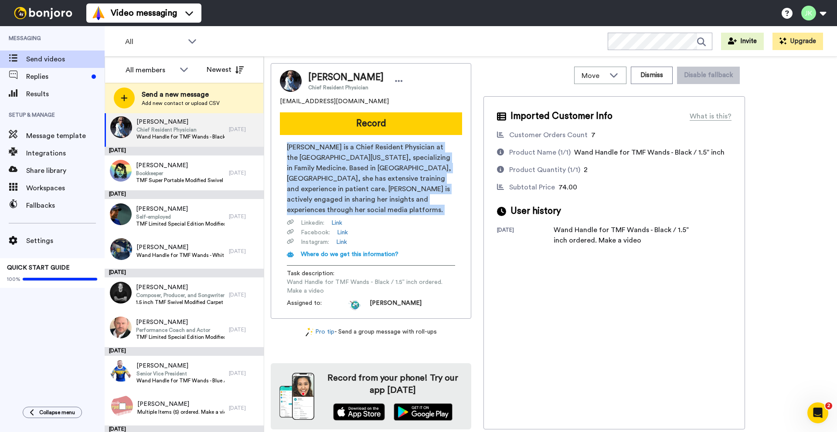
scroll to position [690, 0]
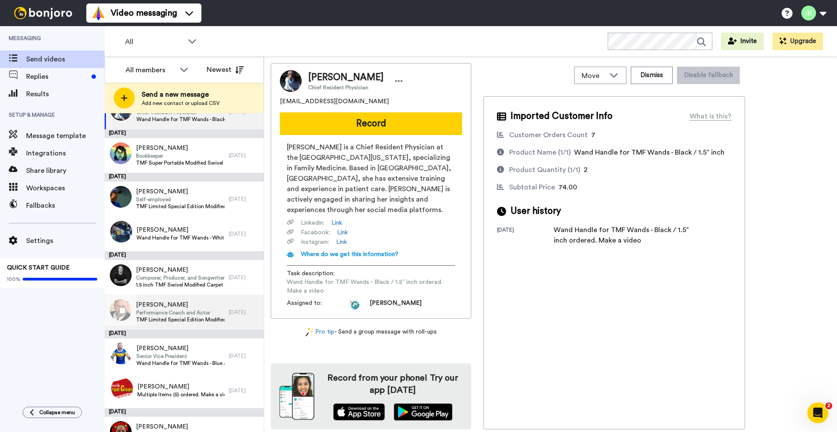
click at [179, 313] on span "Performance Coach and Actor" at bounding box center [180, 313] width 88 height 7
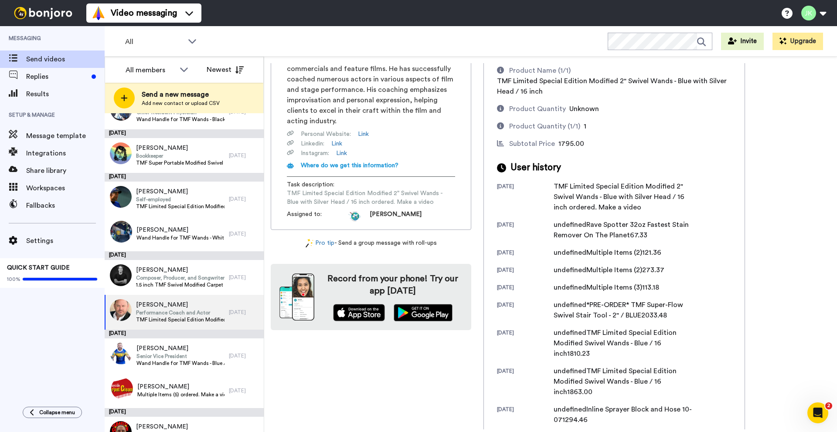
scroll to position [100, 0]
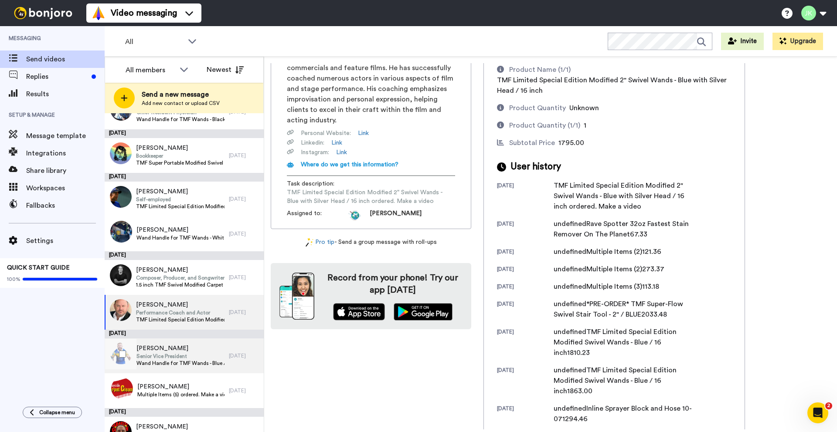
click at [181, 361] on span "Wand Handle for TMF Wands - Blue / 1.5” inch ordered. Make a video" at bounding box center [180, 363] width 88 height 7
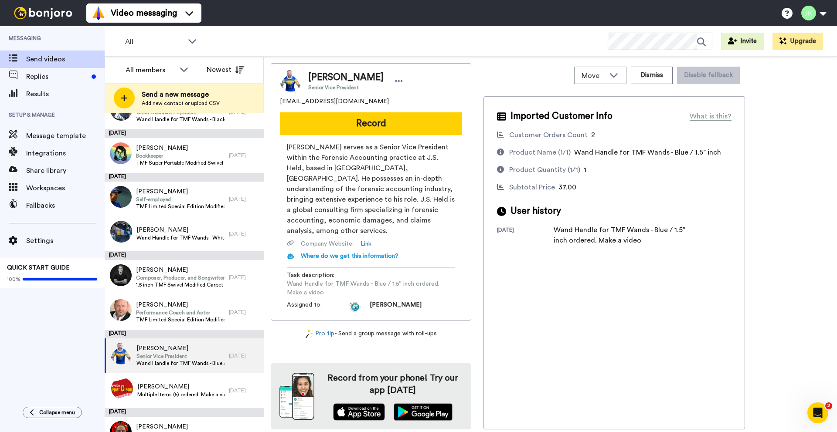
click at [298, 86] on img at bounding box center [291, 81] width 22 height 22
